Goal: Information Seeking & Learning: Learn about a topic

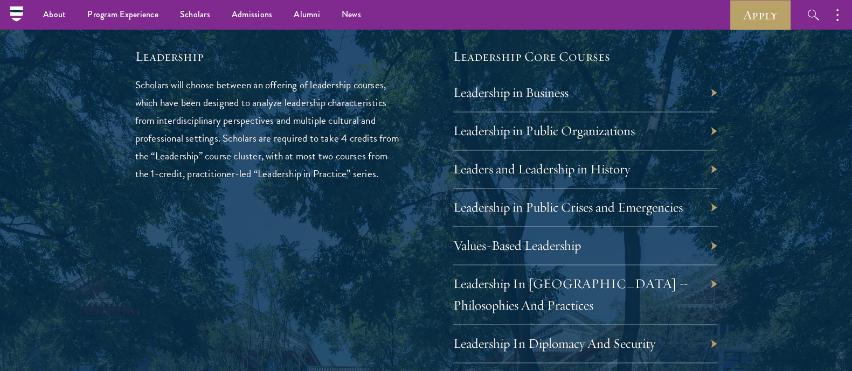
click at [236, 137] on p "Scholars will choose between an offering of leadership courses, which have been…" at bounding box center [267, 129] width 264 height 107
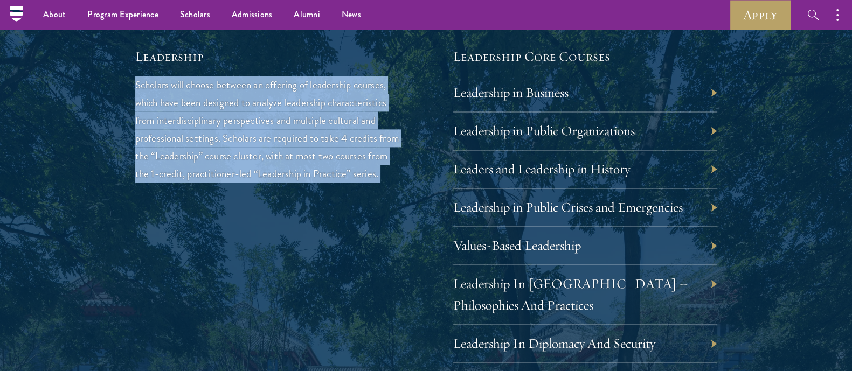
click at [236, 137] on p "Scholars will choose between an offering of leadership courses, which have been…" at bounding box center [267, 129] width 264 height 107
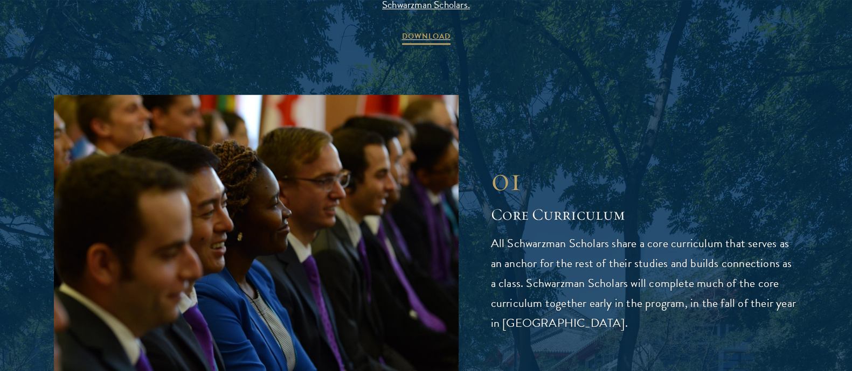
scroll to position [1332, 0]
click at [528, 249] on p "All Schwarzman Scholars share a core curriculum that serves as an anchor for th…" at bounding box center [645, 283] width 308 height 100
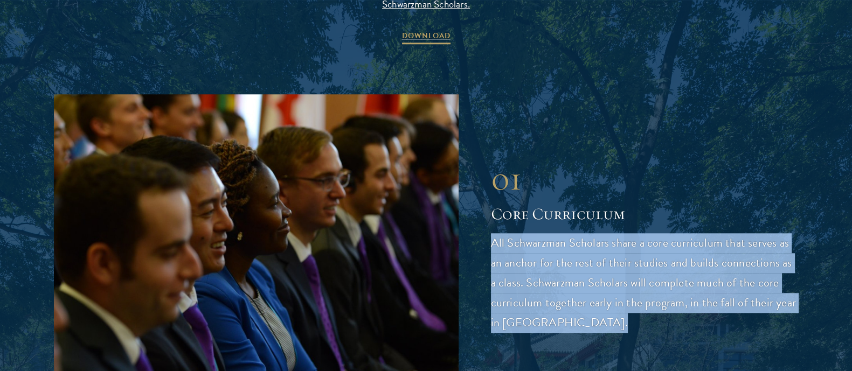
click at [528, 249] on p "All Schwarzman Scholars share a core curriculum that serves as an anchor for th…" at bounding box center [645, 283] width 308 height 100
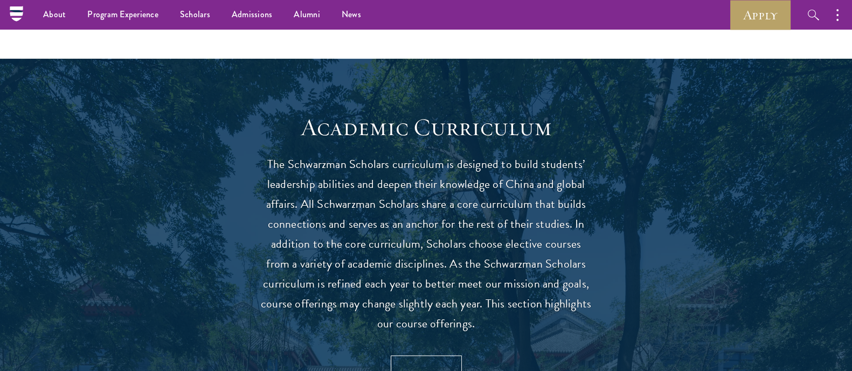
scroll to position [847, 0]
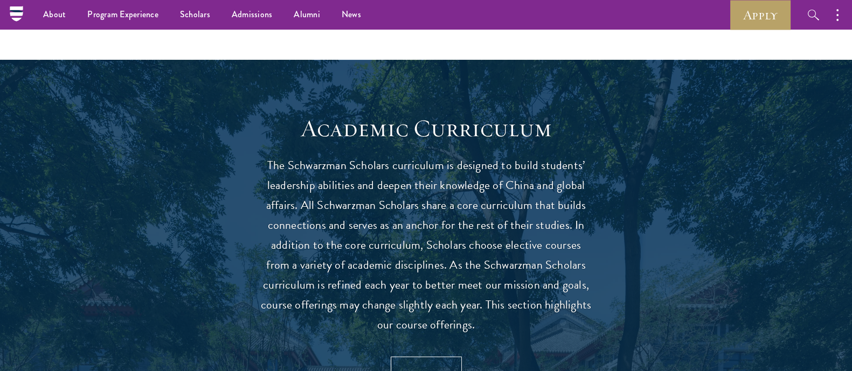
click at [442, 217] on p "The Schwarzman Scholars curriculum is designed to build students’ leadership ab…" at bounding box center [426, 245] width 334 height 179
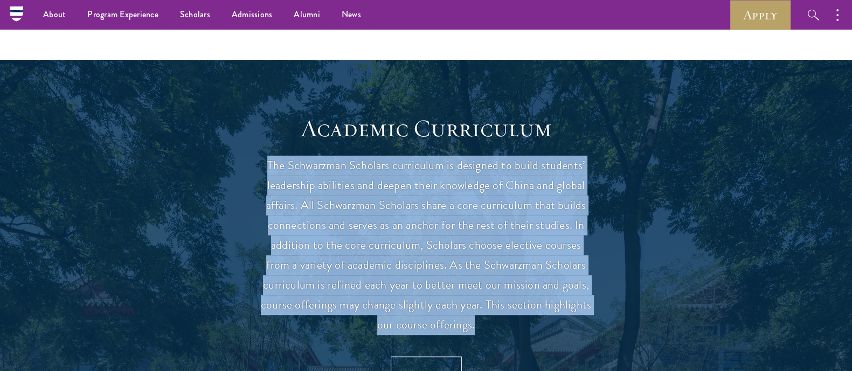
click at [442, 217] on p "The Schwarzman Scholars curriculum is designed to build students’ leadership ab…" at bounding box center [426, 245] width 334 height 179
click at [435, 237] on p "The Schwarzman Scholars curriculum is designed to build students’ leadership ab…" at bounding box center [426, 245] width 334 height 179
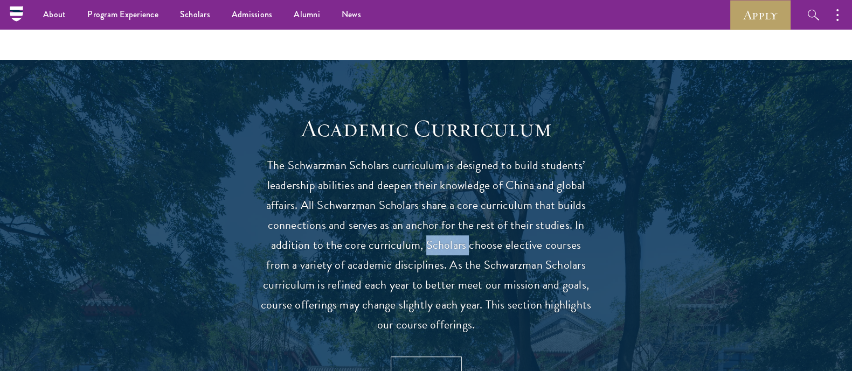
click at [435, 237] on p "The Schwarzman Scholars curriculum is designed to build students’ leadership ab…" at bounding box center [426, 245] width 334 height 179
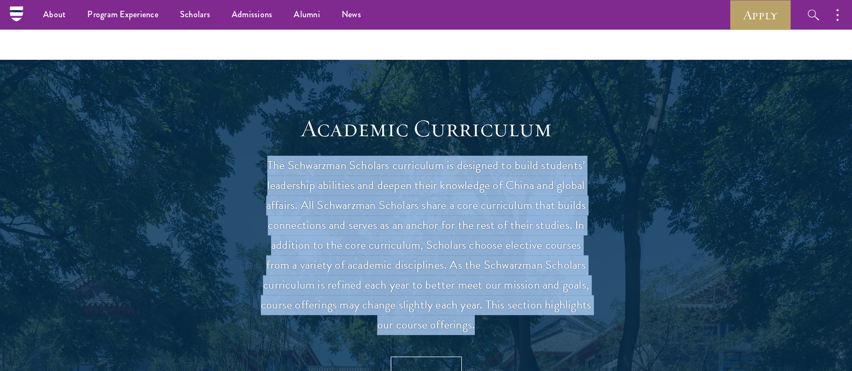
click at [435, 237] on p "The Schwarzman Scholars curriculum is designed to build students’ leadership ab…" at bounding box center [426, 245] width 334 height 179
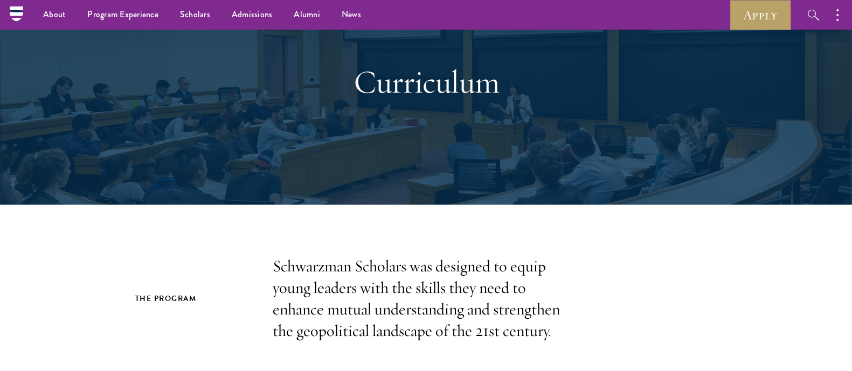
scroll to position [60, 0]
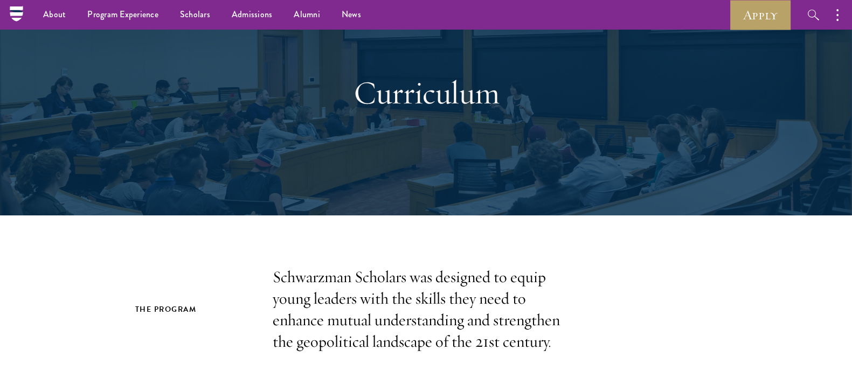
click at [414, 275] on p "Schwarzman Scholars was designed to equip young leaders with the skills they ne…" at bounding box center [426, 310] width 307 height 86
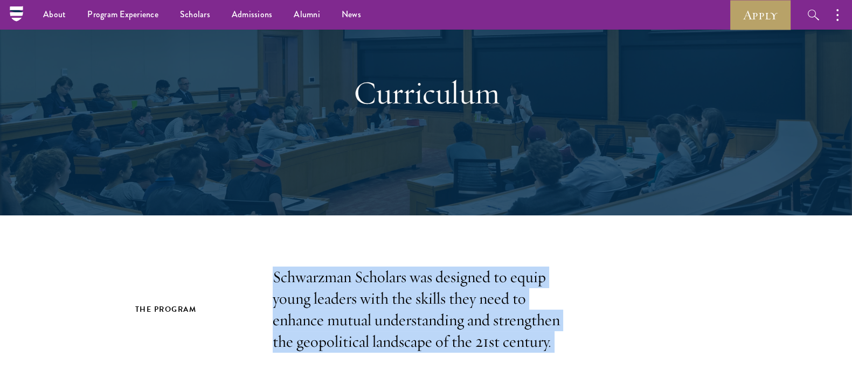
click at [414, 275] on p "Schwarzman Scholars was designed to equip young leaders with the skills they ne…" at bounding box center [426, 310] width 307 height 86
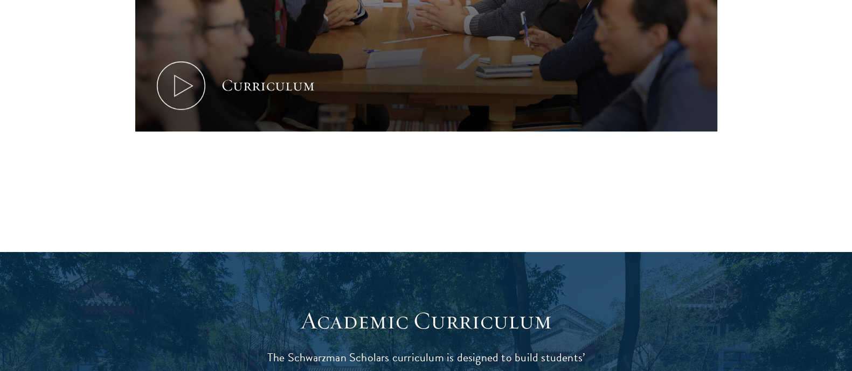
scroll to position [623, 0]
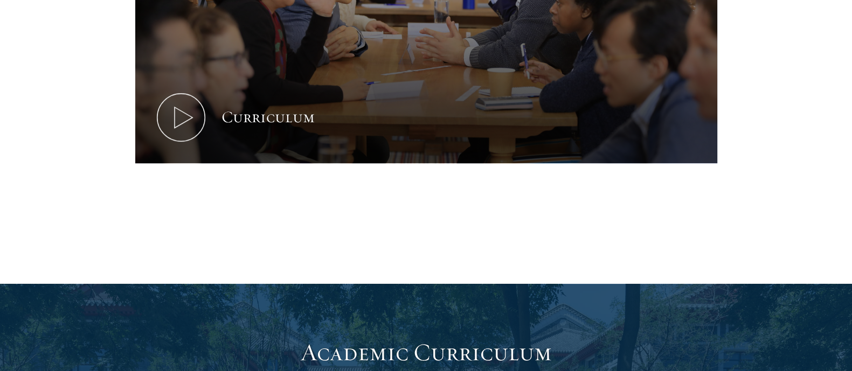
click at [151, 209] on div "Curriculum" at bounding box center [426, 33] width 582 height 394
